Goal: Find specific page/section: Find specific page/section

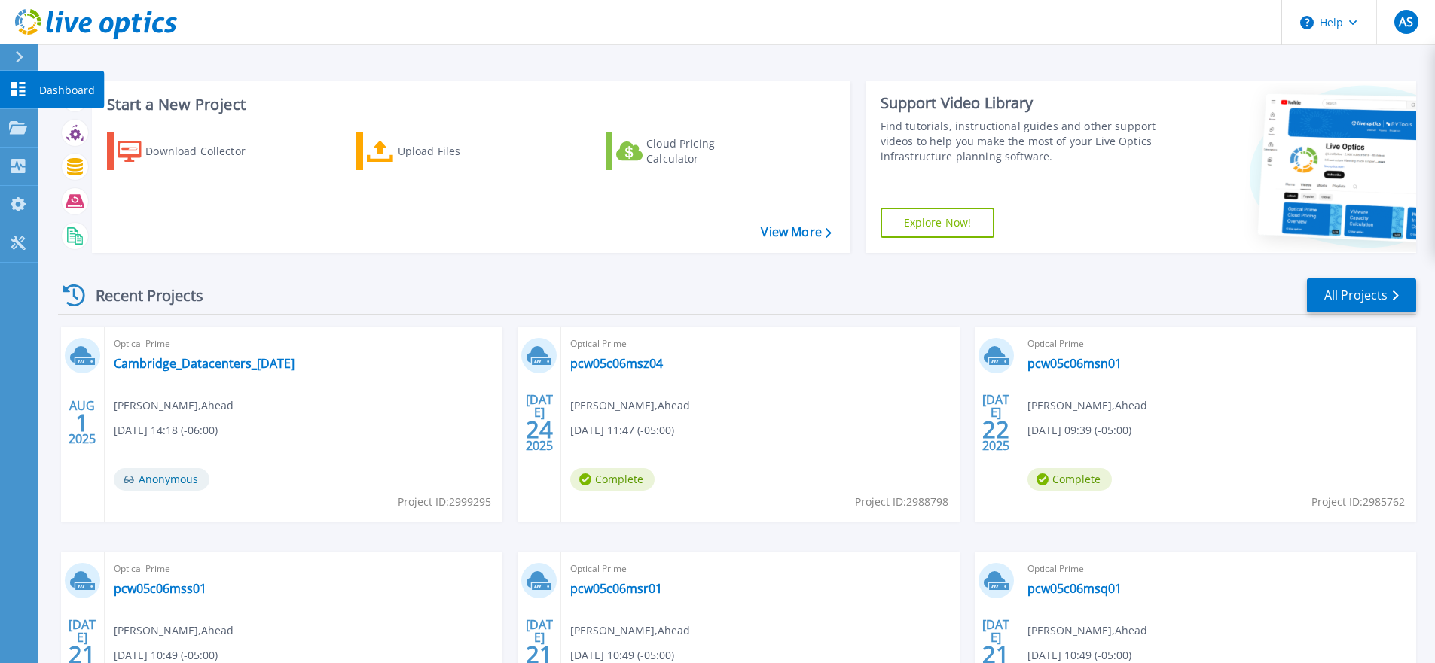
click at [59, 84] on p "Dashboard" at bounding box center [67, 90] width 56 height 39
click at [1336, 305] on link "All Projects" at bounding box center [1361, 296] width 109 height 34
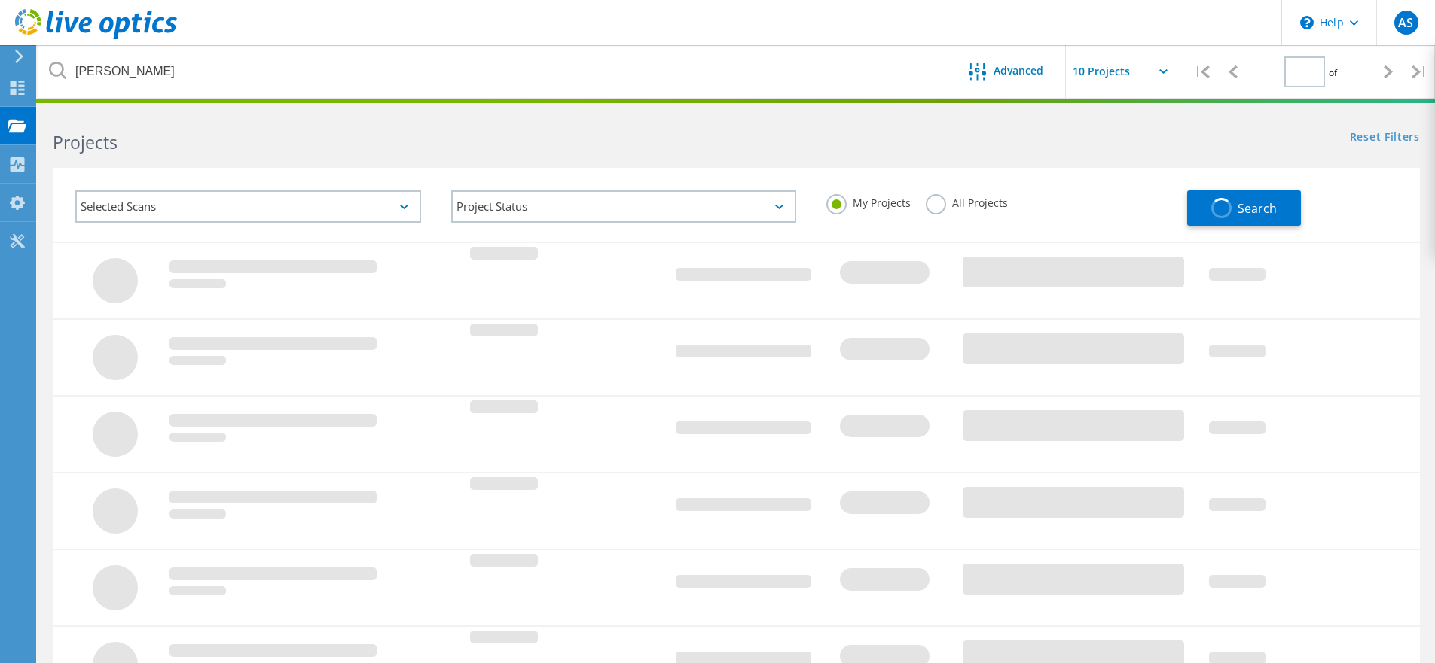
type input "1"
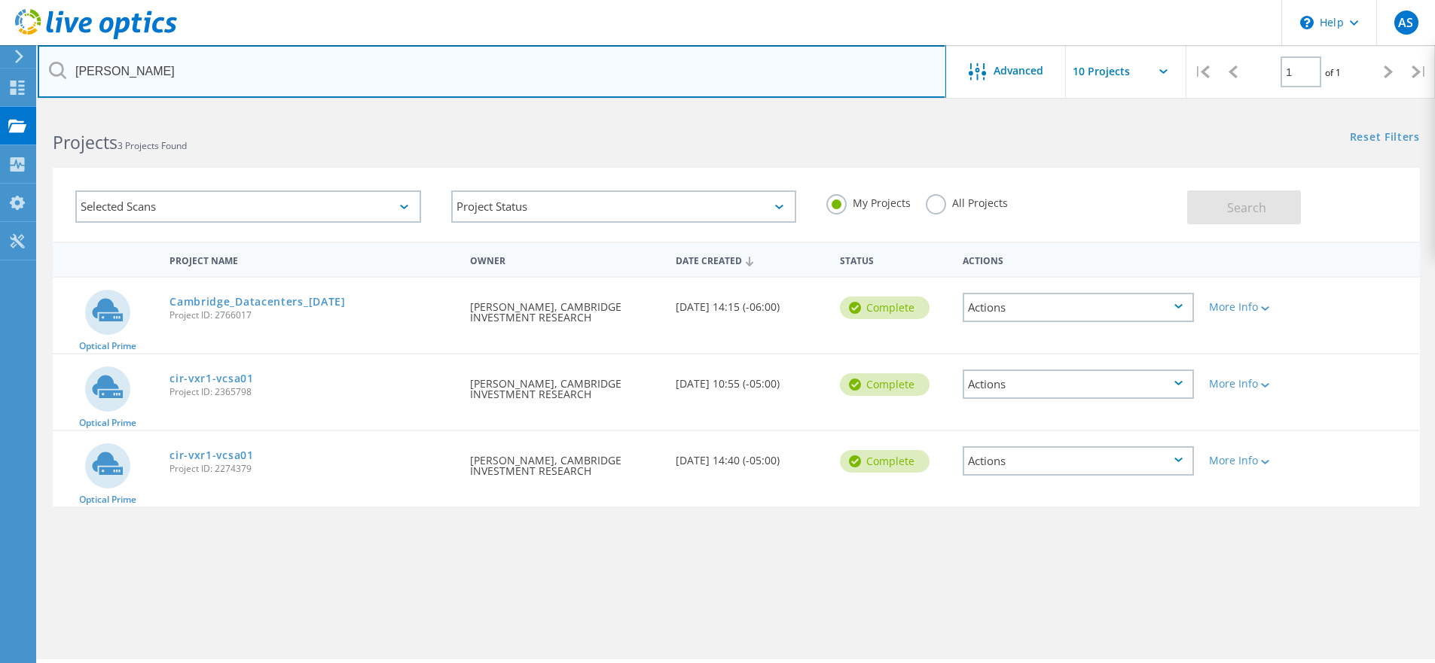
click at [233, 72] on input "[PERSON_NAME]" at bounding box center [492, 71] width 908 height 53
